Goal: Transaction & Acquisition: Purchase product/service

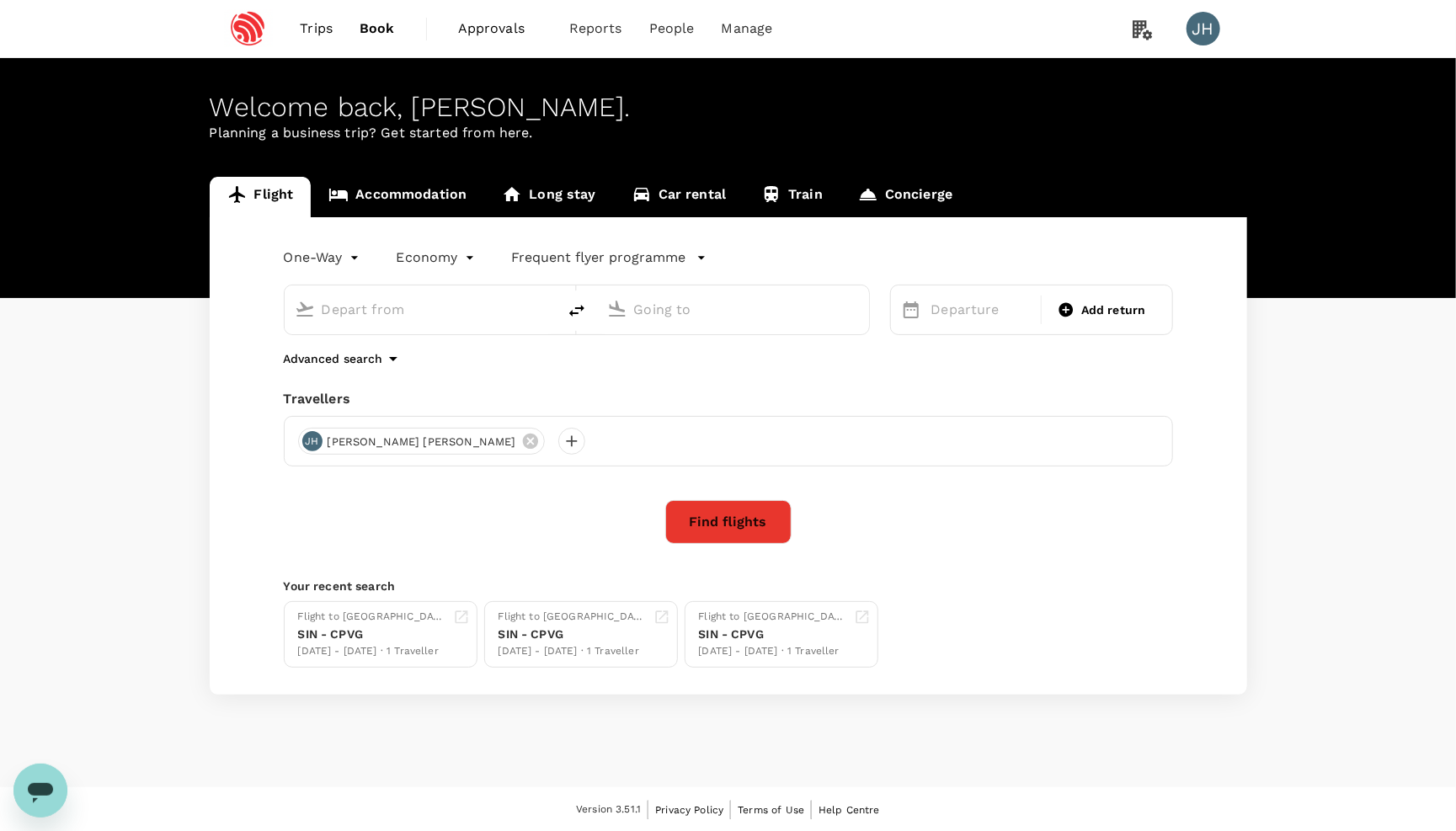
type input "Singapore Changi (SIN)"
type input "Shanghai, China (any)"
click at [698, 532] on button "Find flights" at bounding box center [728, 521] width 127 height 44
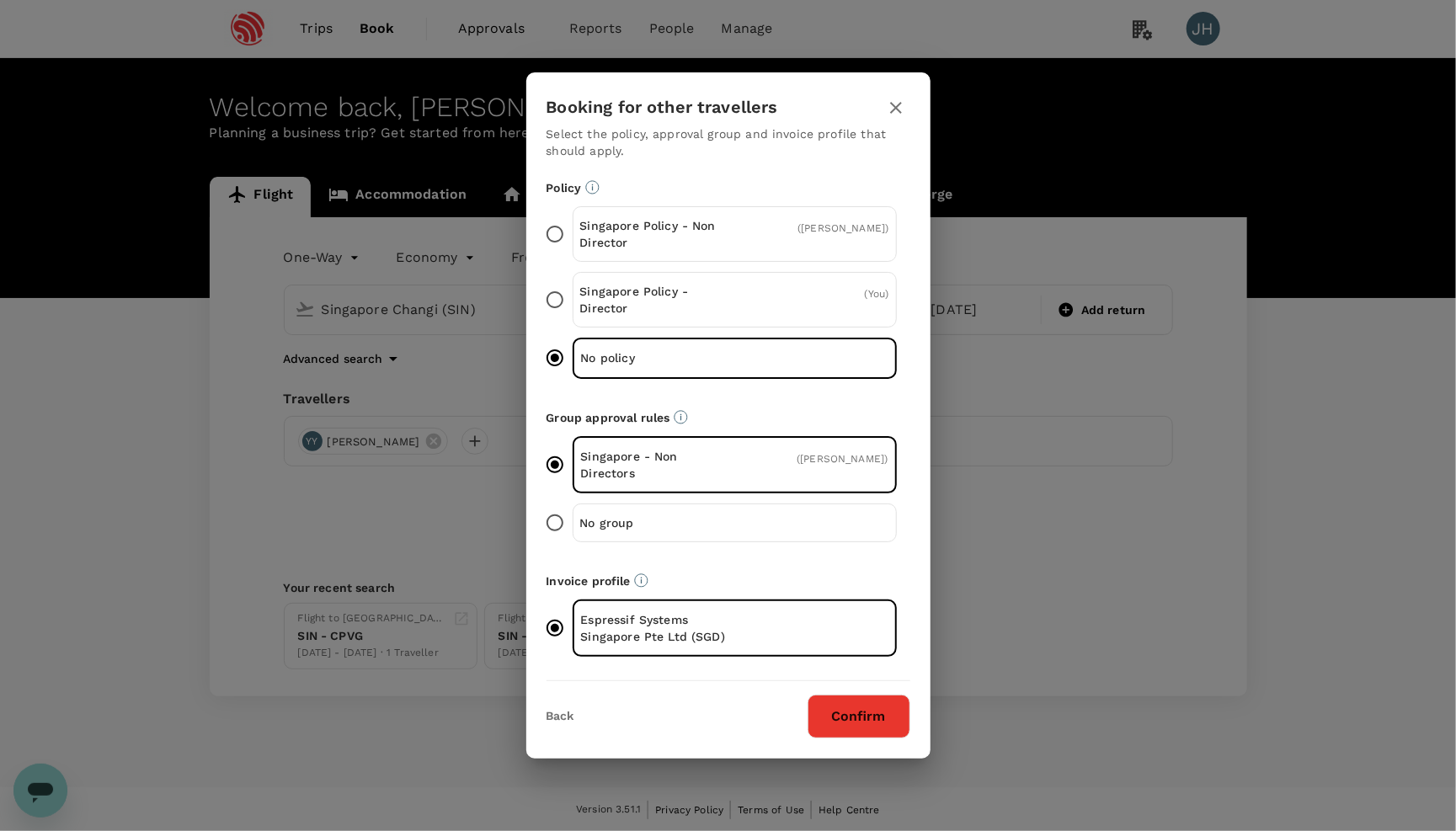
click at [863, 697] on button "Confirm" at bounding box center [859, 716] width 103 height 44
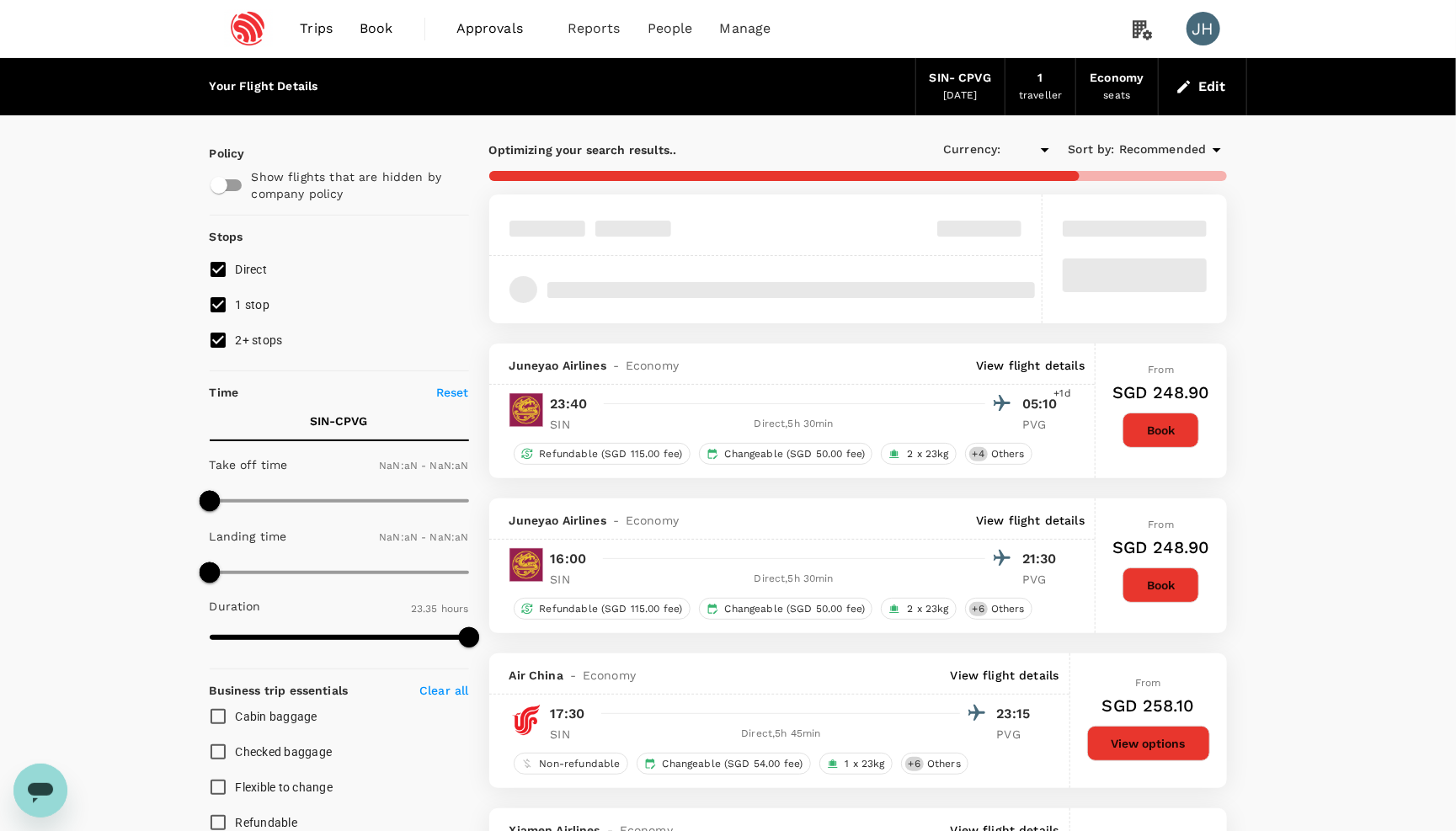
type input "SGD"
type input "1440"
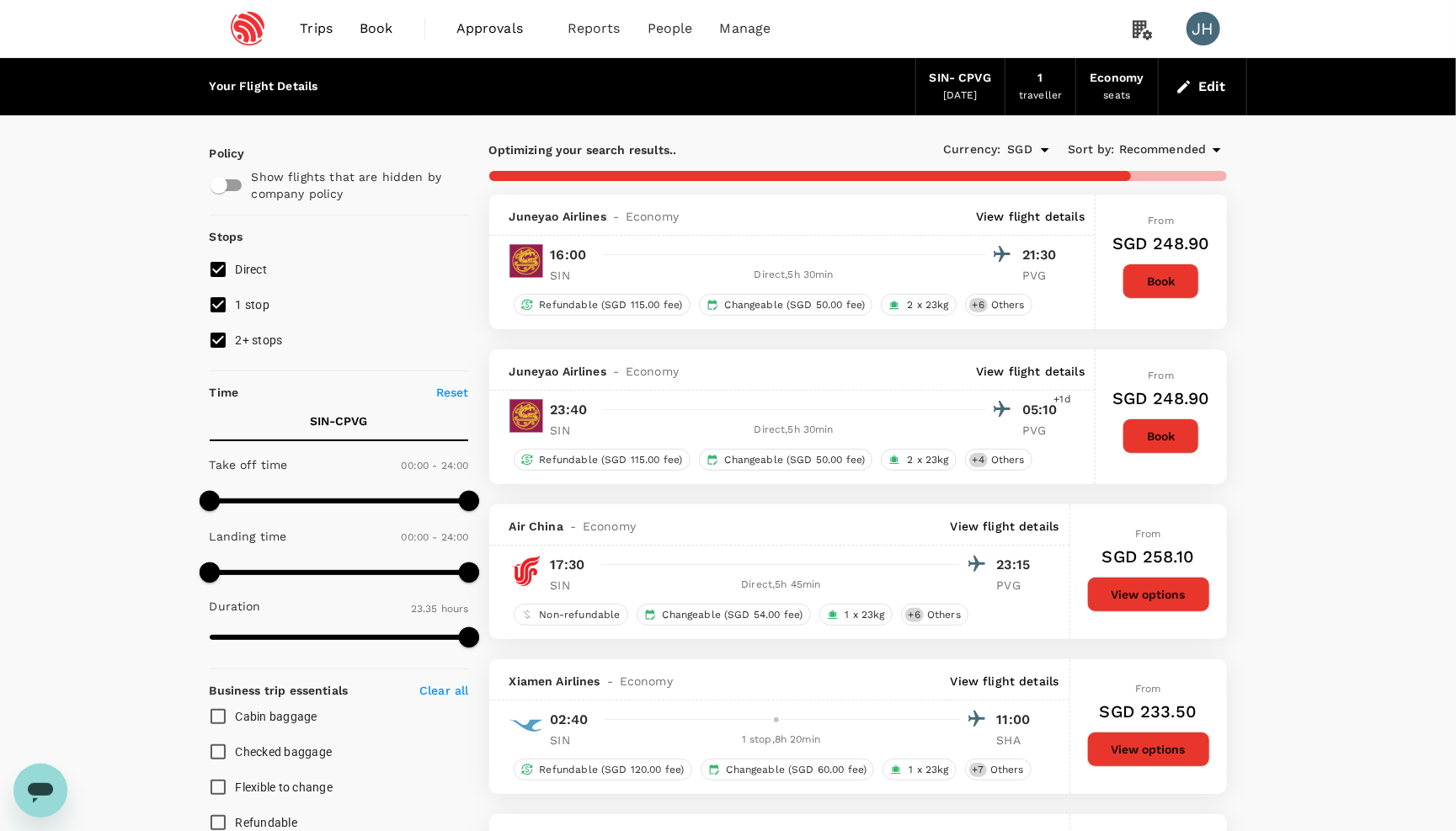
type input "1790"
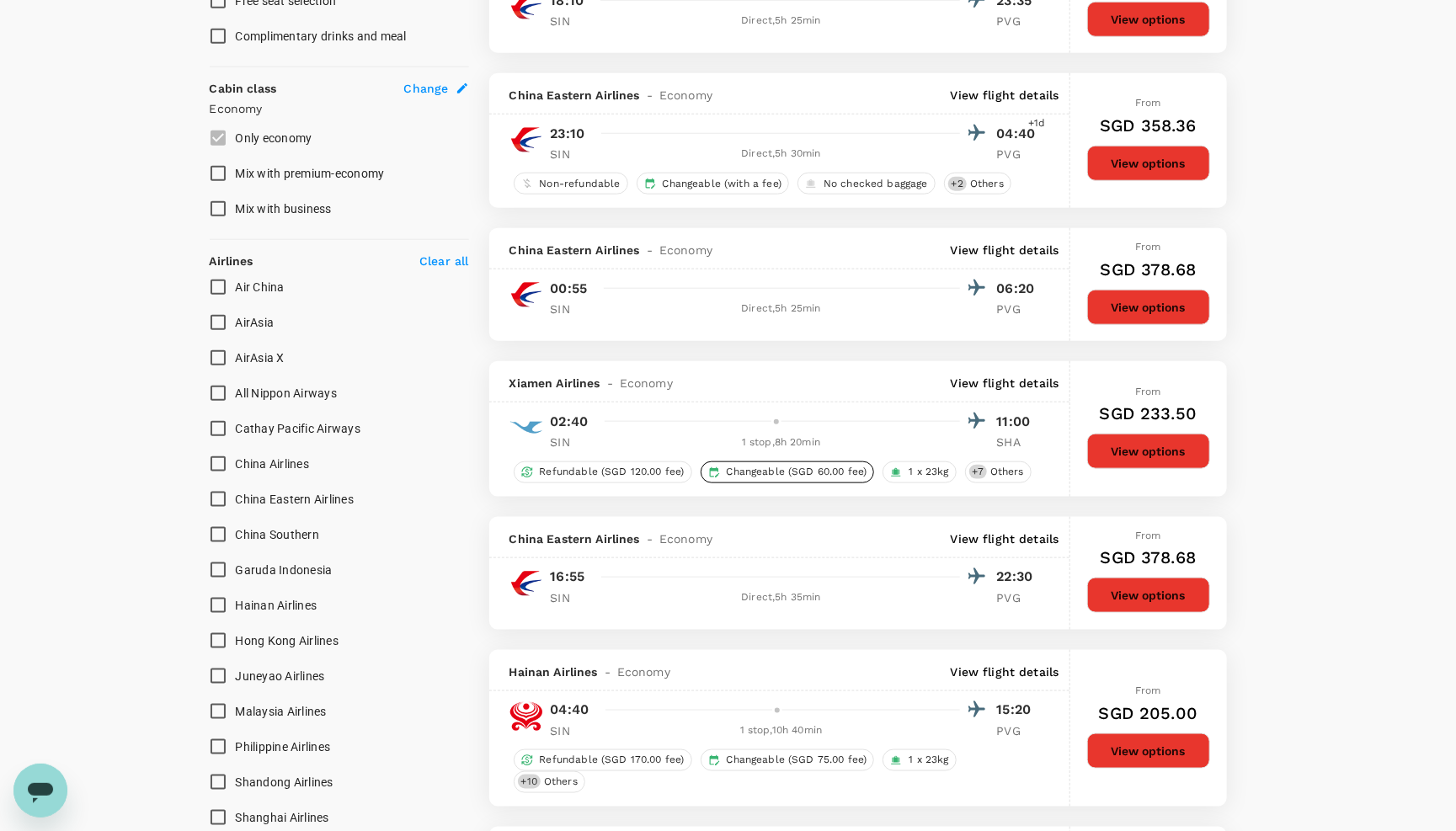
scroll to position [872, 0]
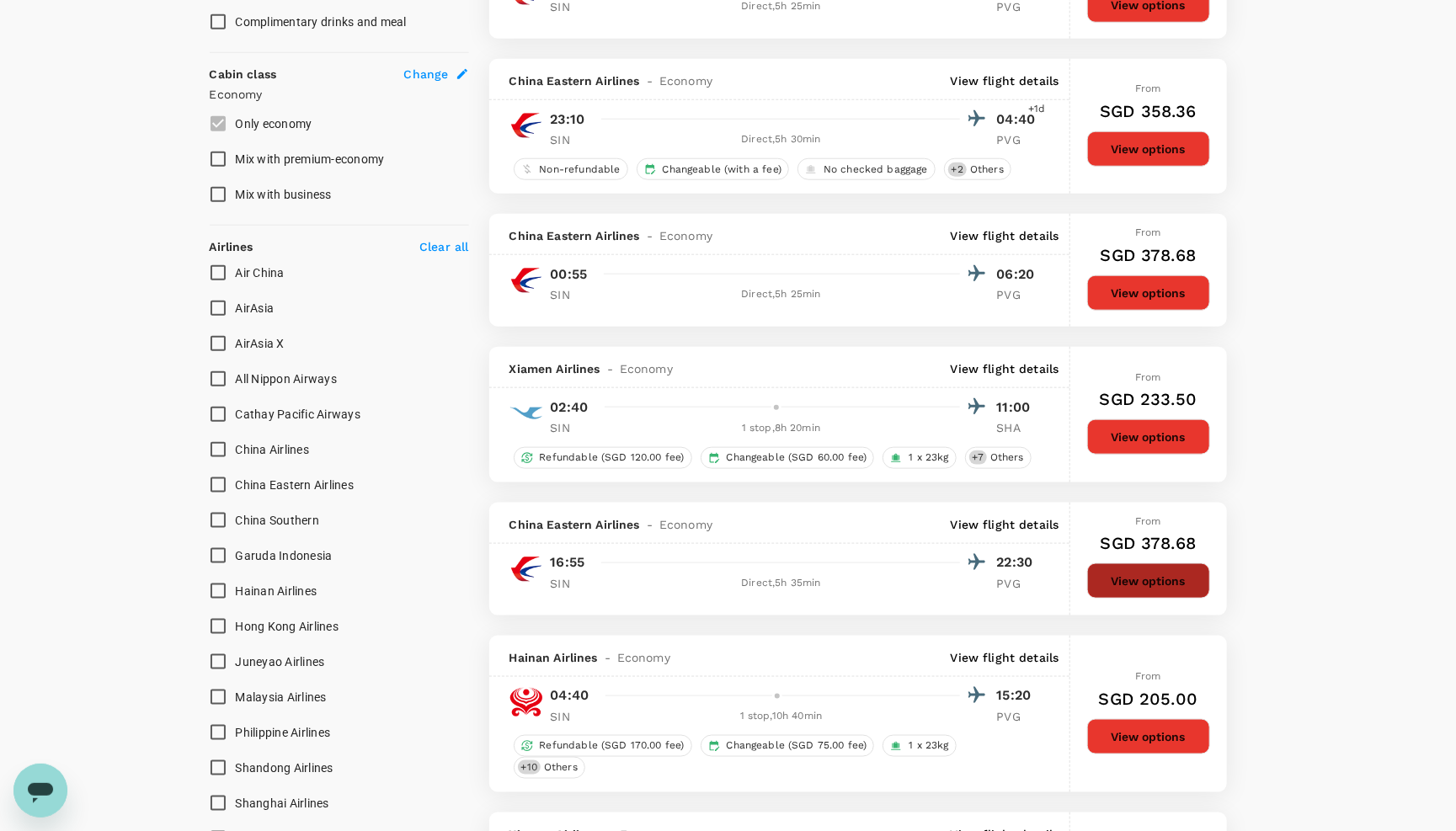
click at [1107, 599] on button "View options" at bounding box center [1148, 580] width 123 height 36
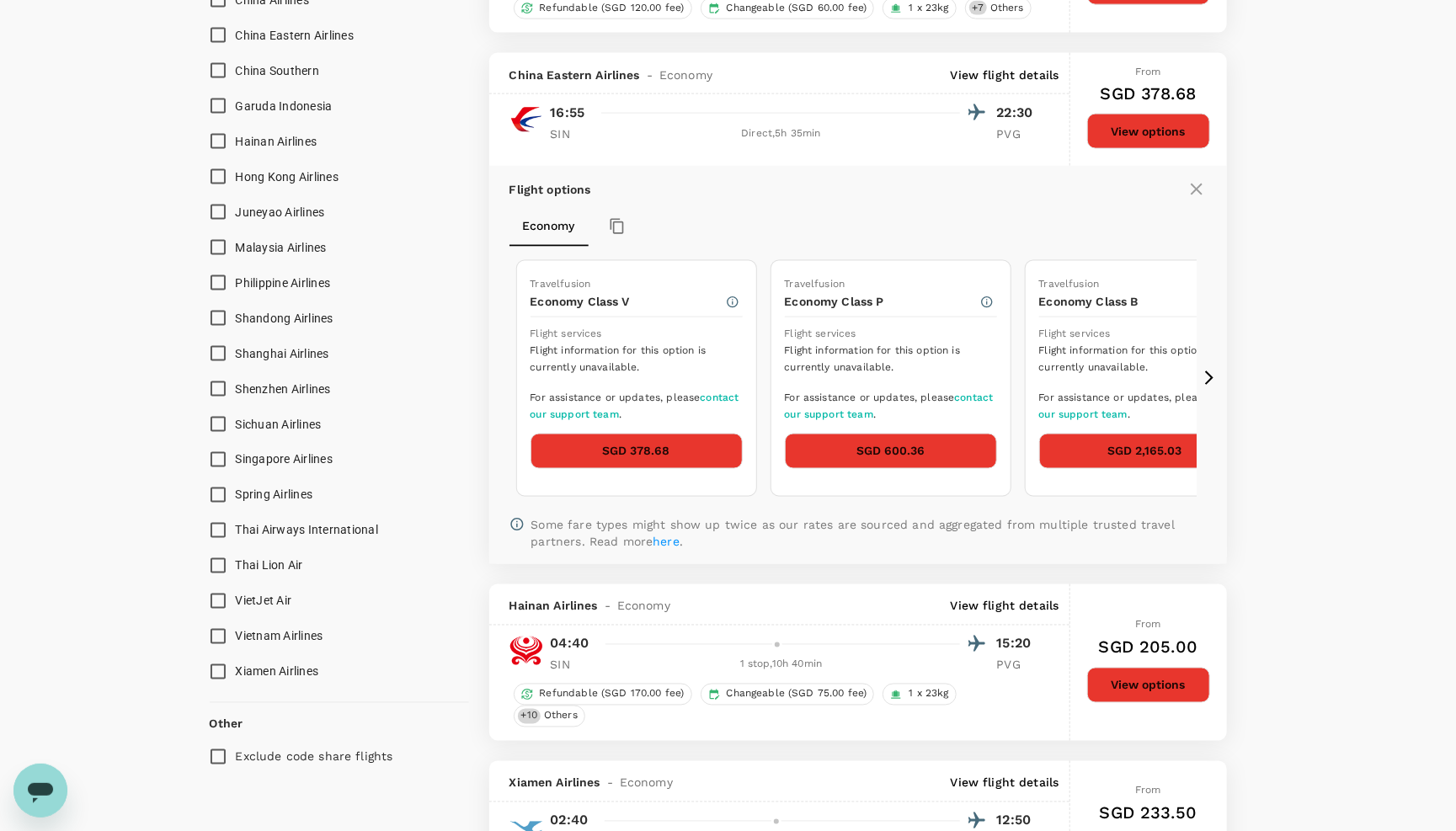
scroll to position [1408, 0]
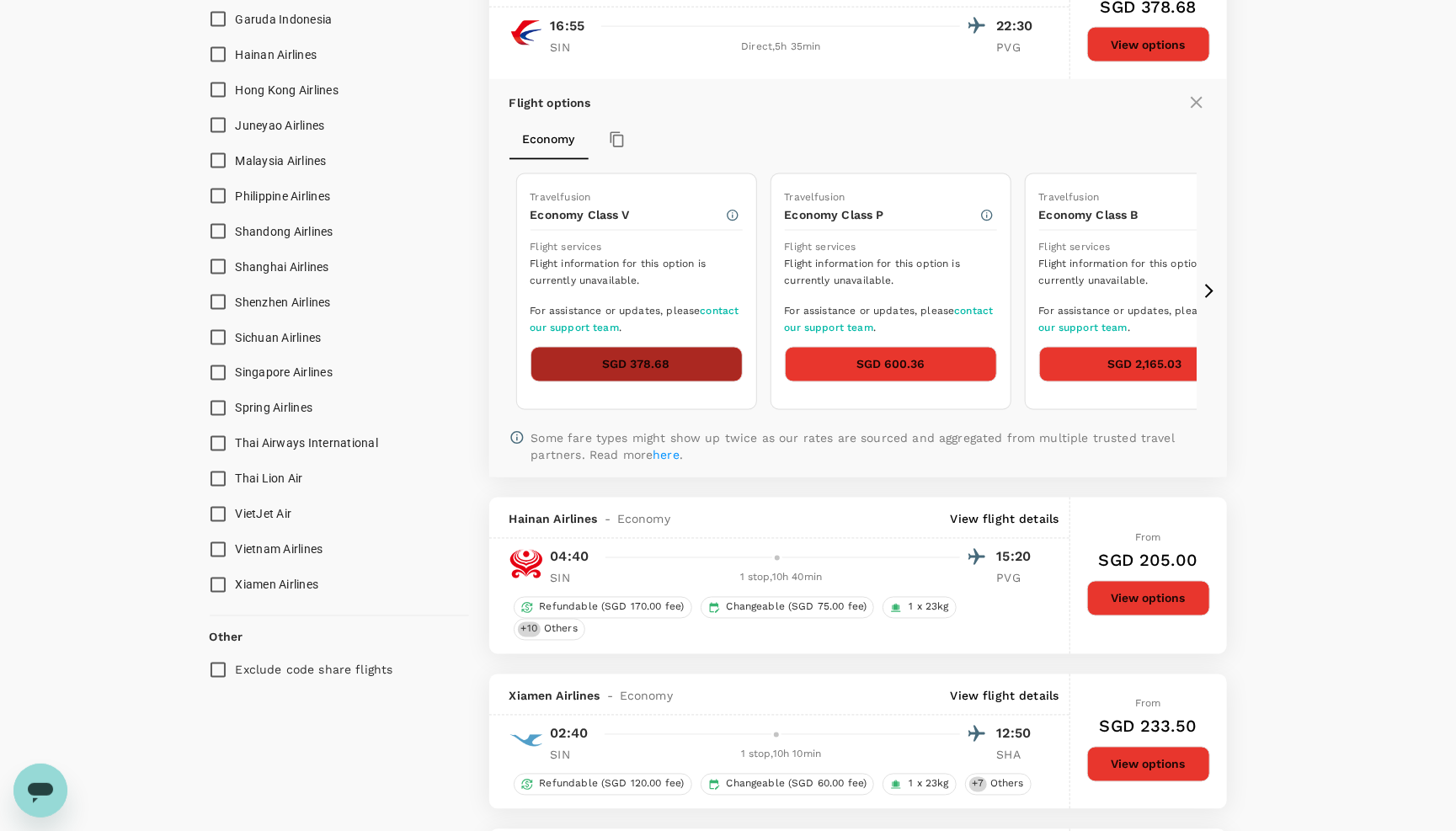
click at [647, 382] on button "SGD 378.68" at bounding box center [636, 365] width 212 height 36
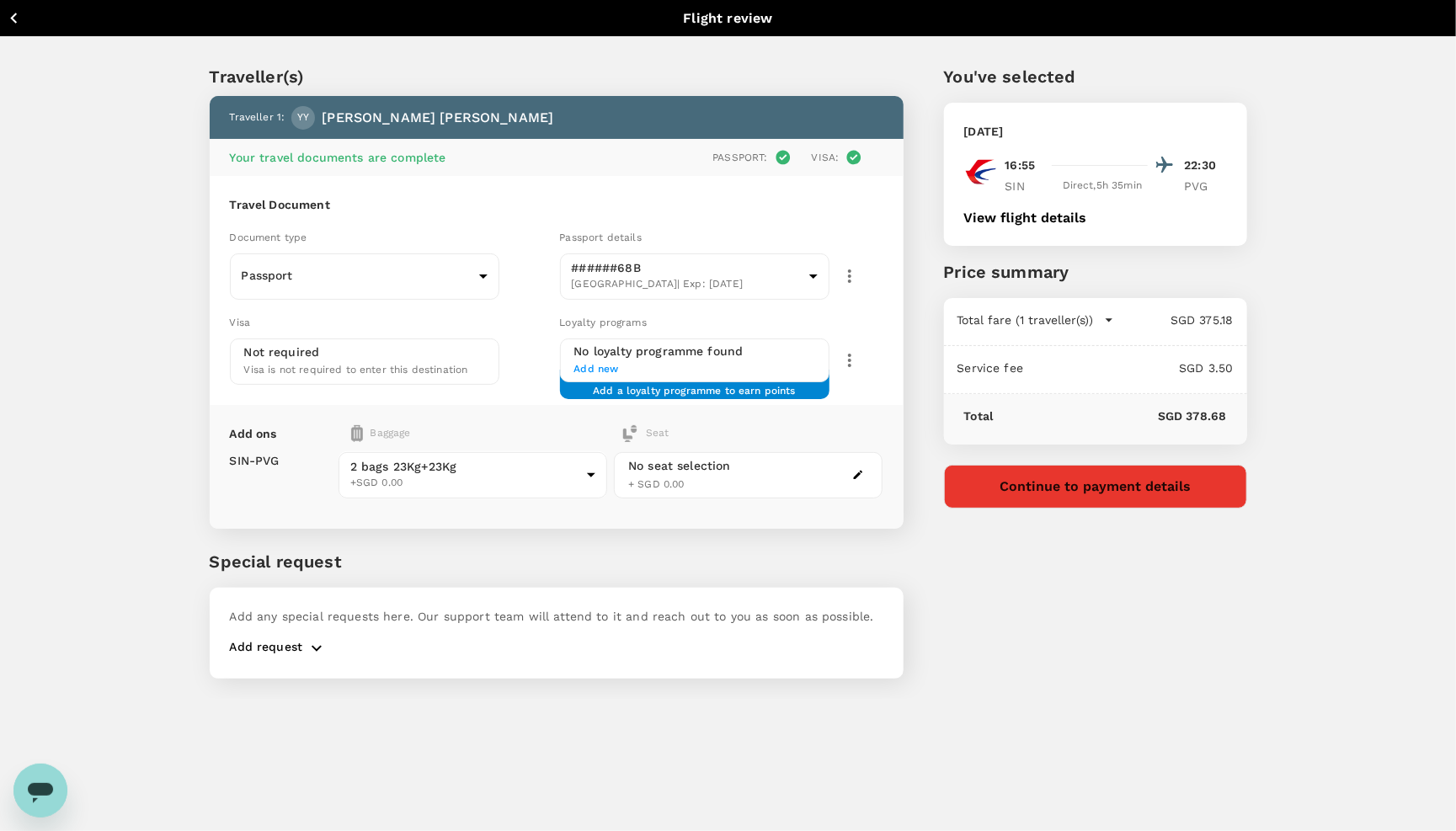
click at [976, 222] on button "View flight details" at bounding box center [1025, 219] width 123 height 15
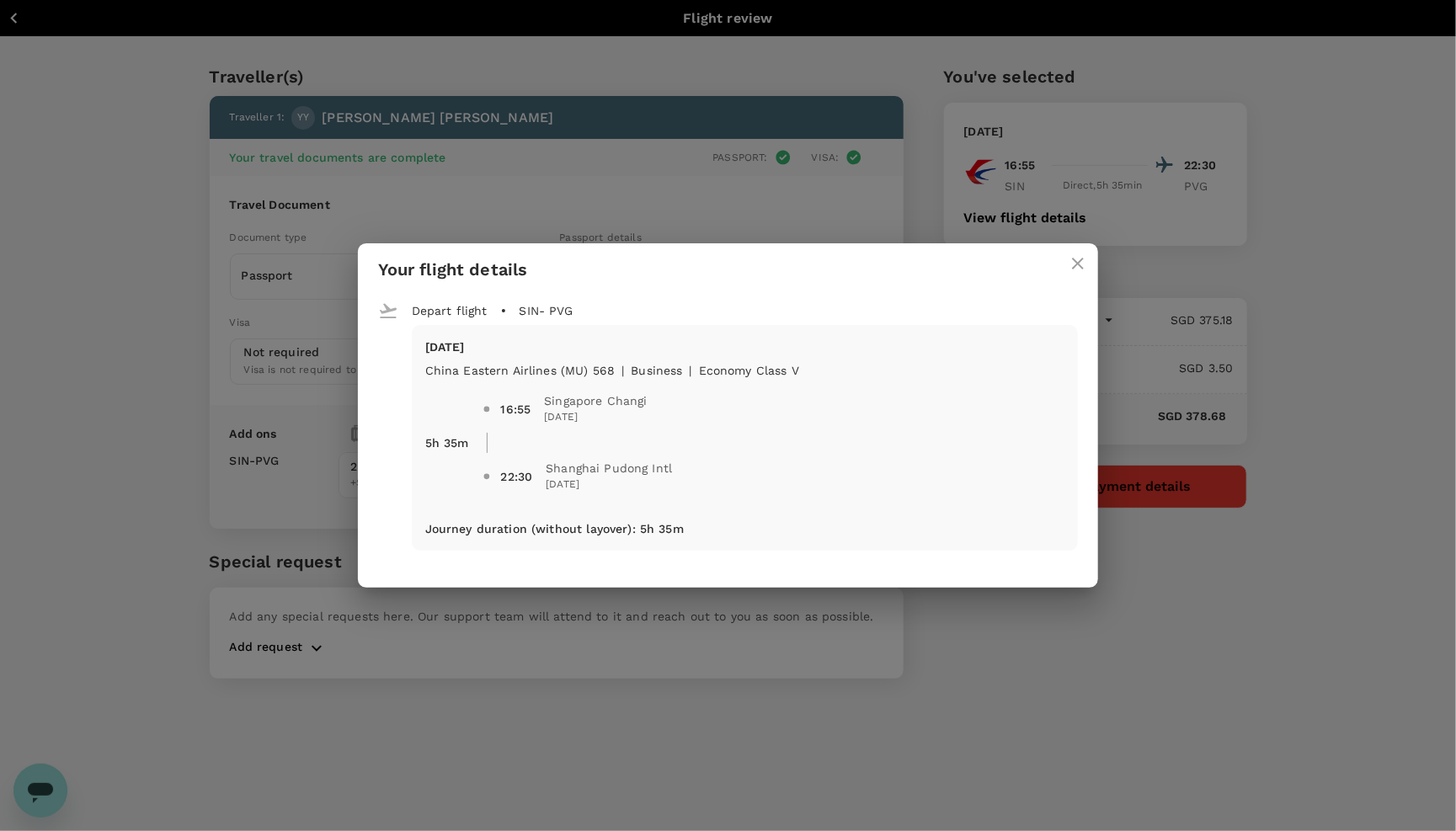
click at [309, 159] on div "Your flight details Depart flight SIN - PVG Sun, 14 Sep China Eastern Airlines …" at bounding box center [728, 415] width 1456 height 831
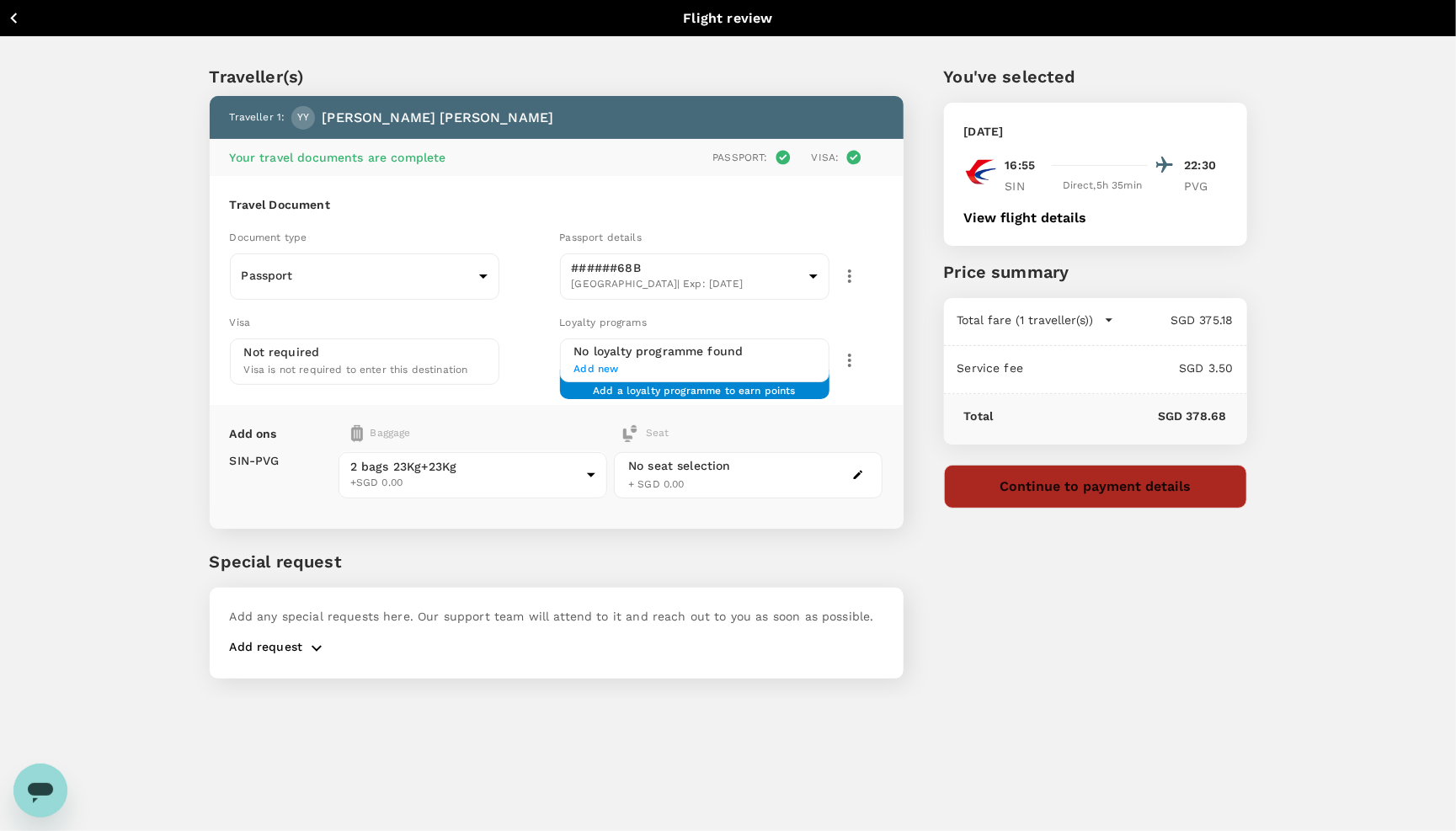
click at [1001, 504] on button "Continue to payment details" at bounding box center [1095, 486] width 303 height 44
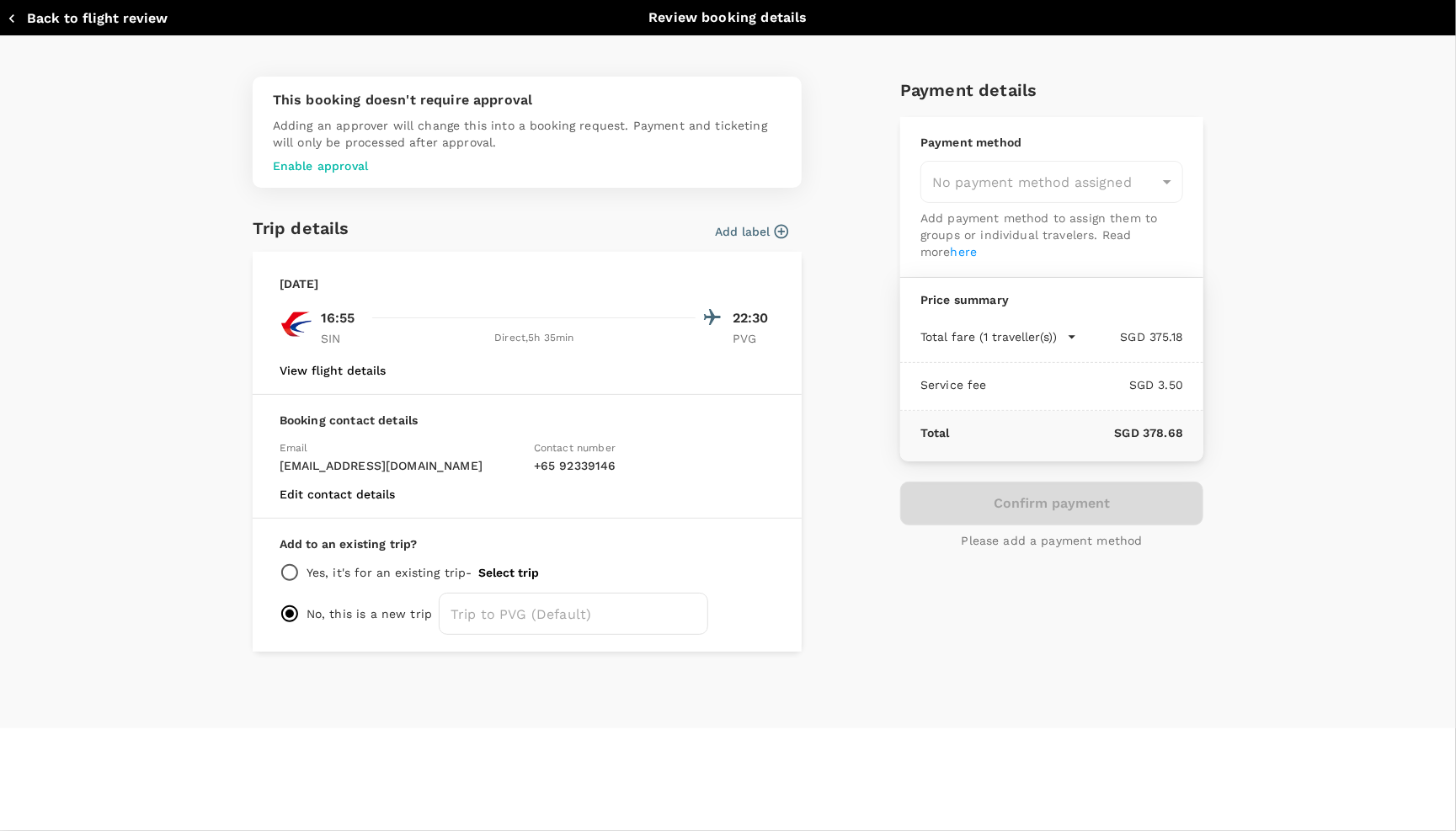
type input "9c4236b1-475f-422d-9c09-8433c73e6af8"
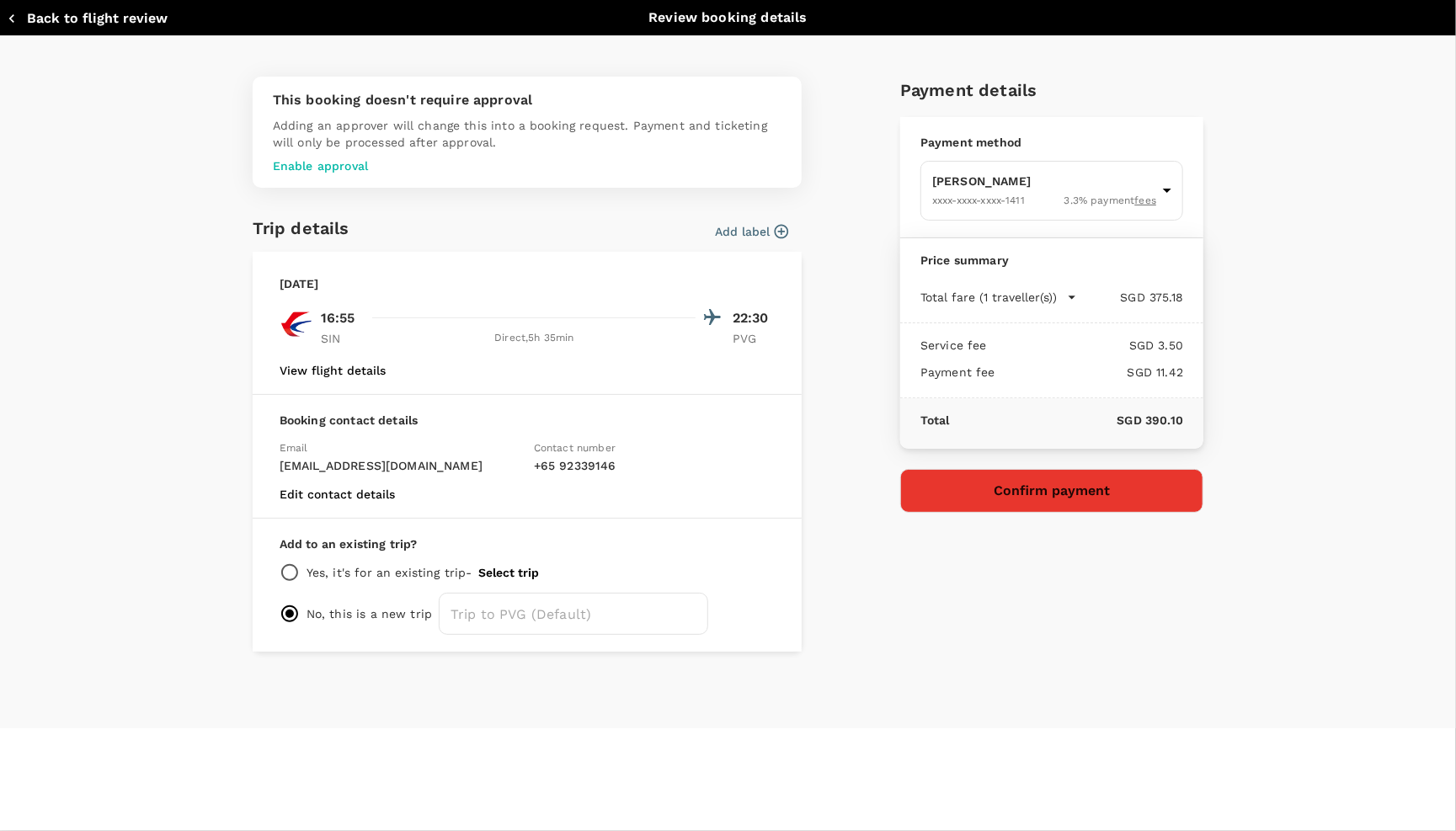
click at [1114, 490] on button "Confirm payment" at bounding box center [1051, 490] width 303 height 44
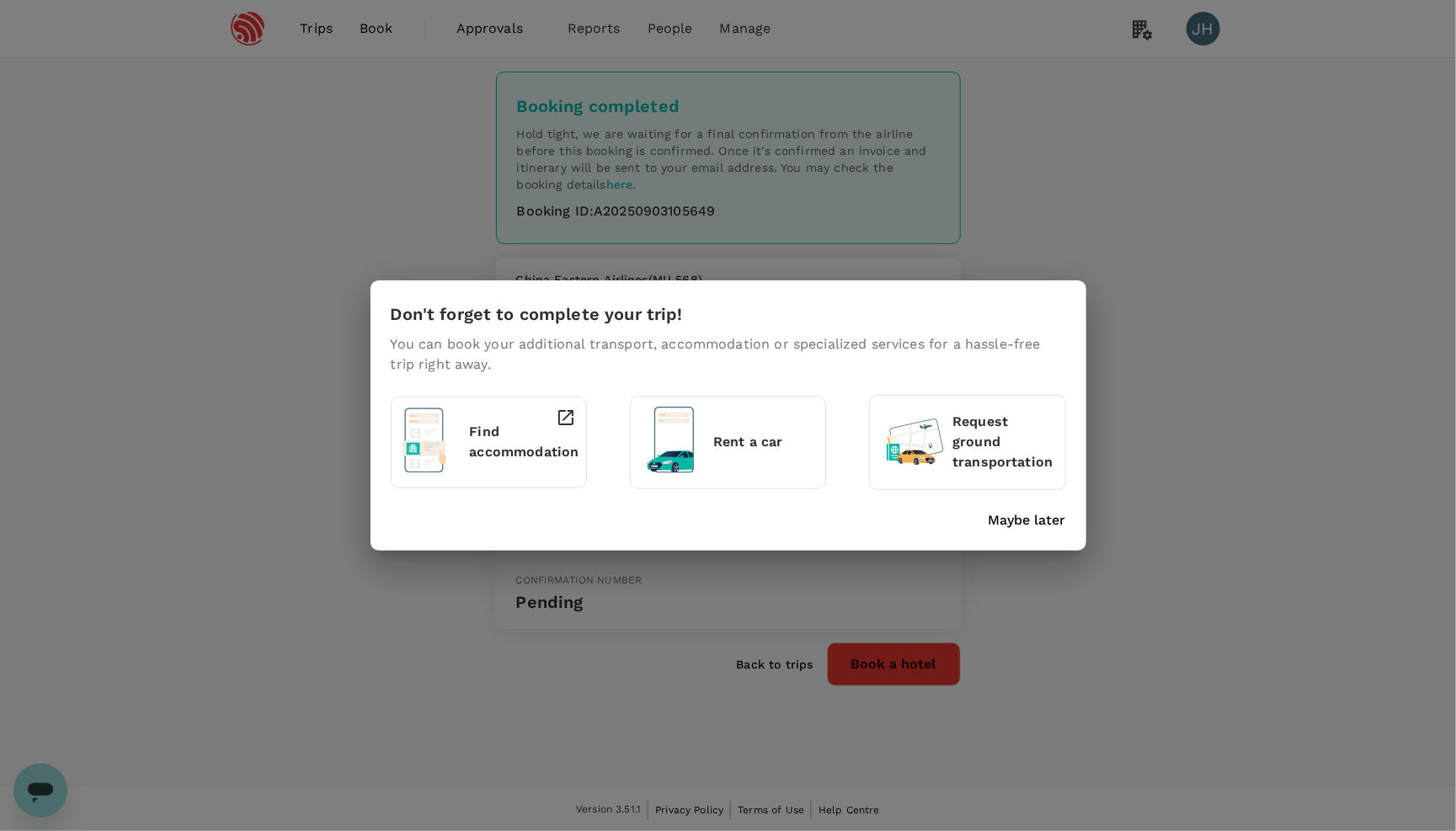
click at [1000, 532] on div "Don't forget to complete your trip! You can book your additional transport, acc…" at bounding box center [728, 415] width 716 height 270
click at [1001, 519] on p "Maybe later" at bounding box center [1027, 519] width 77 height 20
